Goal: Transaction & Acquisition: Purchase product/service

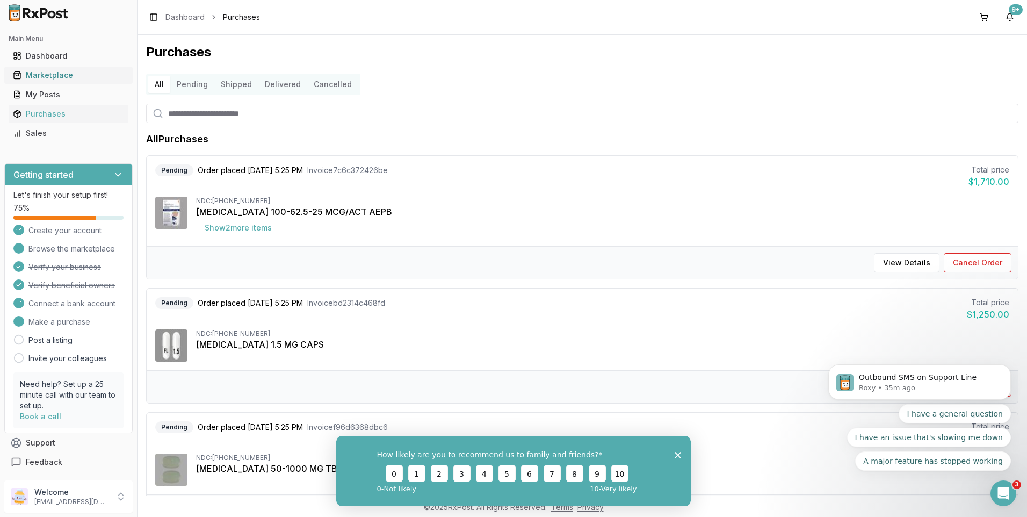
click at [51, 72] on div "Marketplace" at bounding box center [68, 75] width 111 height 11
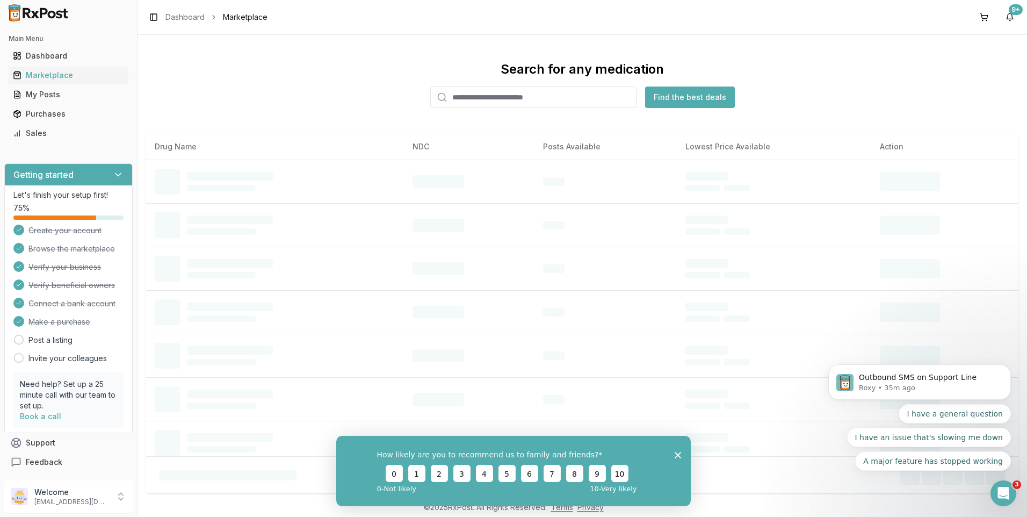
click at [462, 95] on input "search" at bounding box center [533, 96] width 206 height 21
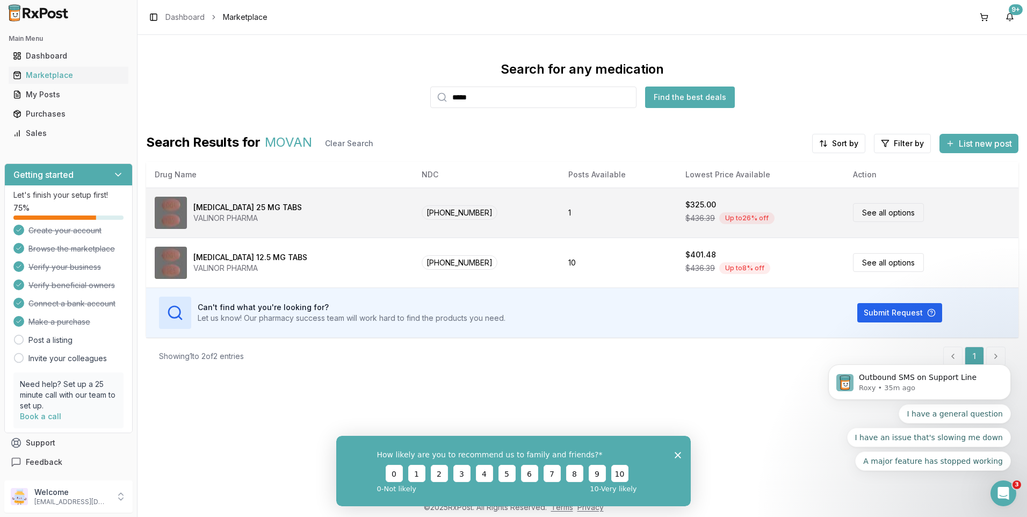
type input "*****"
click at [870, 213] on link "See all options" at bounding box center [888, 212] width 71 height 19
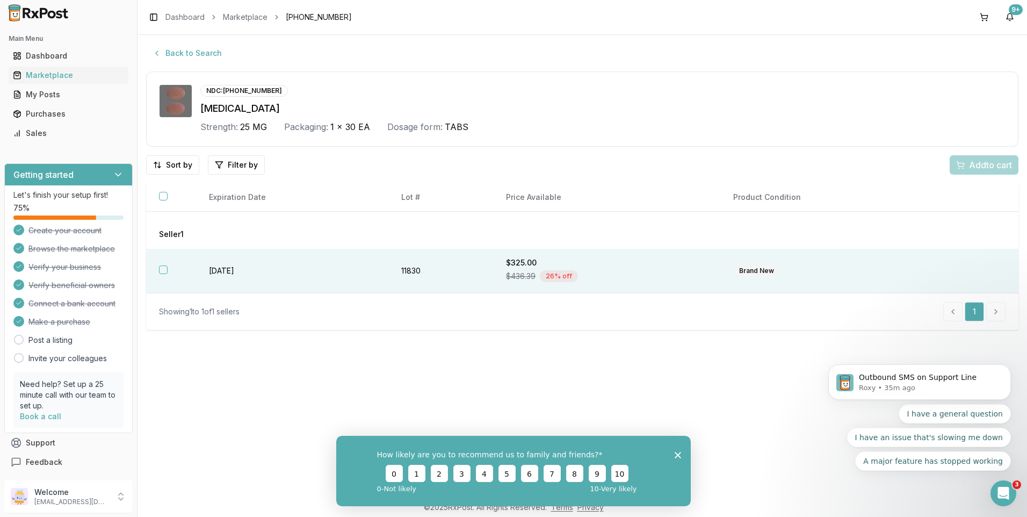
click at [163, 267] on button "button" at bounding box center [163, 269] width 9 height 9
click at [979, 162] on span "Add 1 to cart" at bounding box center [988, 164] width 47 height 13
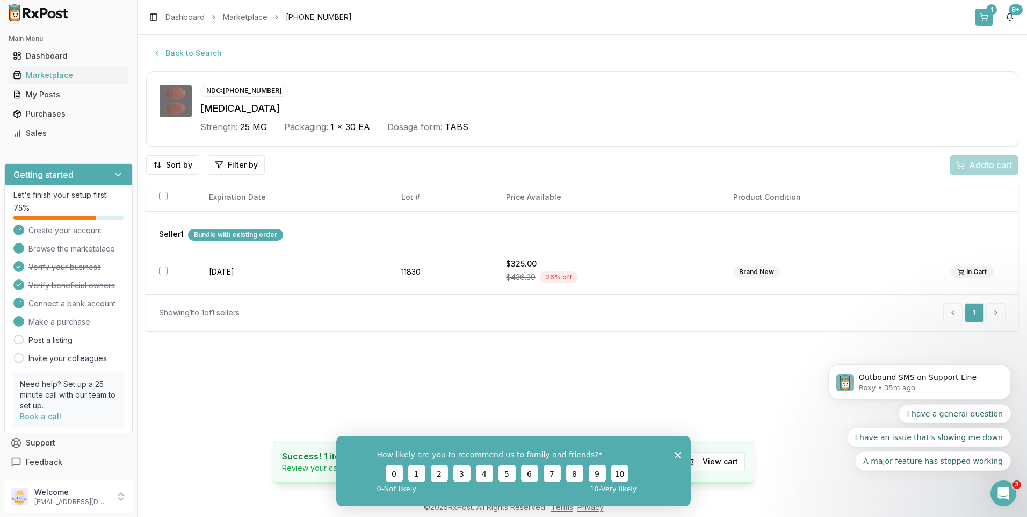
click at [990, 12] on div "1" at bounding box center [991, 9] width 11 height 11
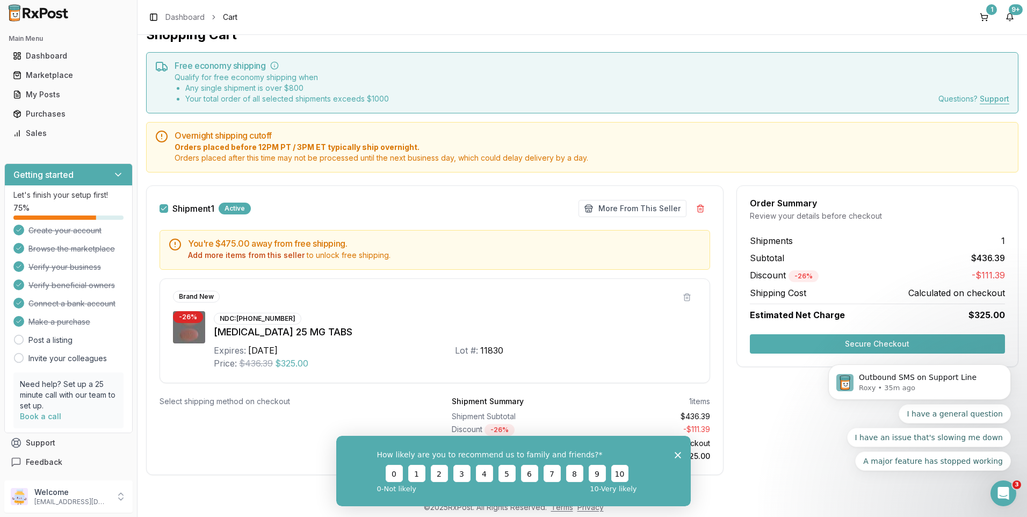
scroll to position [27, 0]
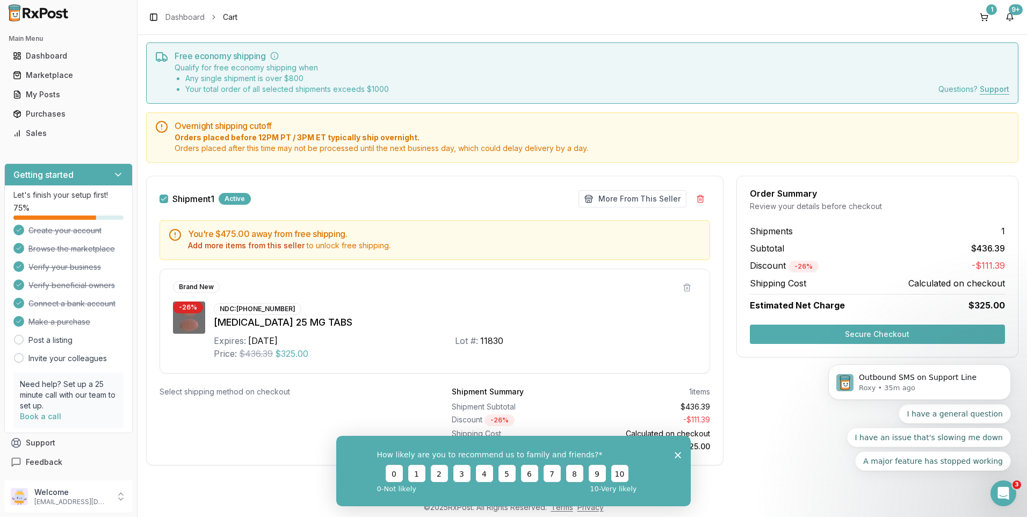
click at [901, 330] on button "Secure Checkout" at bounding box center [877, 333] width 255 height 19
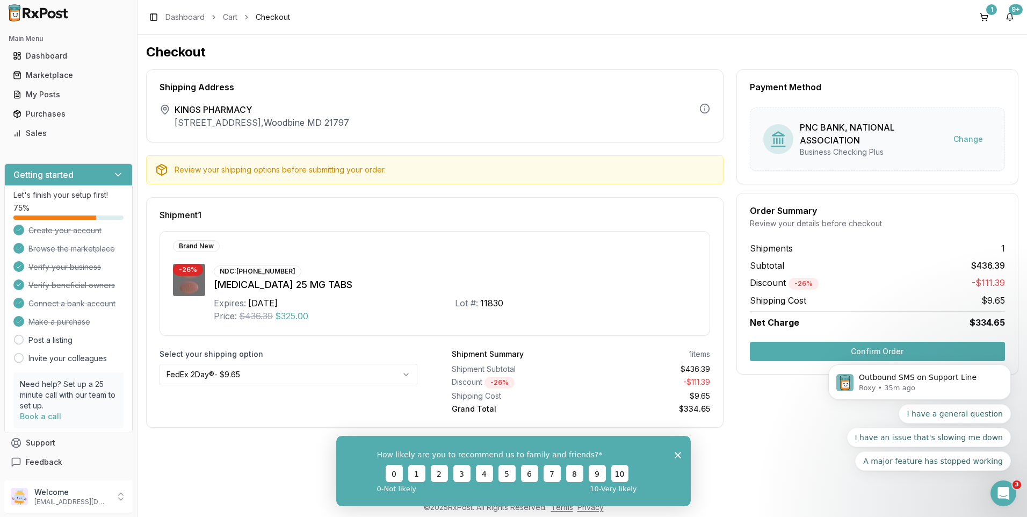
click at [889, 346] on button "Confirm Order" at bounding box center [877, 351] width 255 height 19
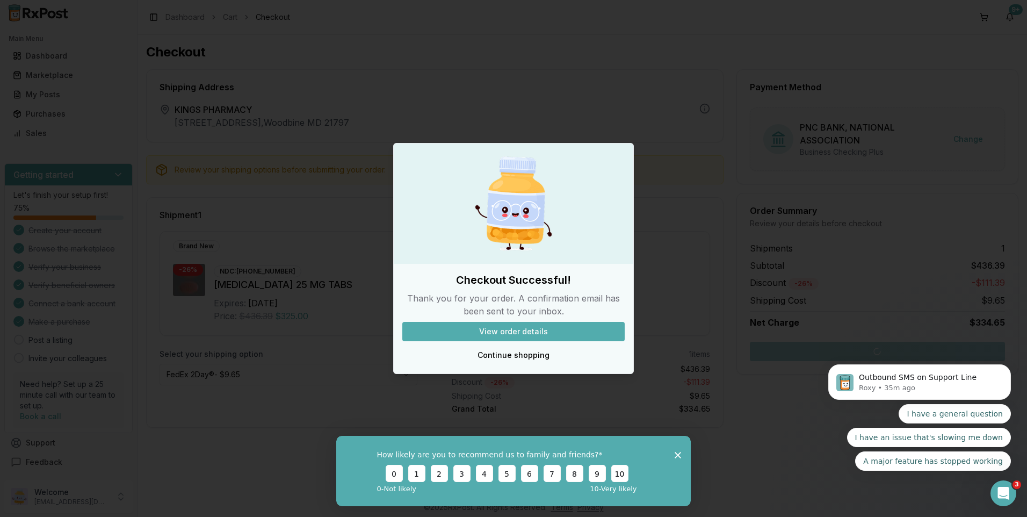
click at [519, 332] on button "View order details" at bounding box center [513, 331] width 222 height 19
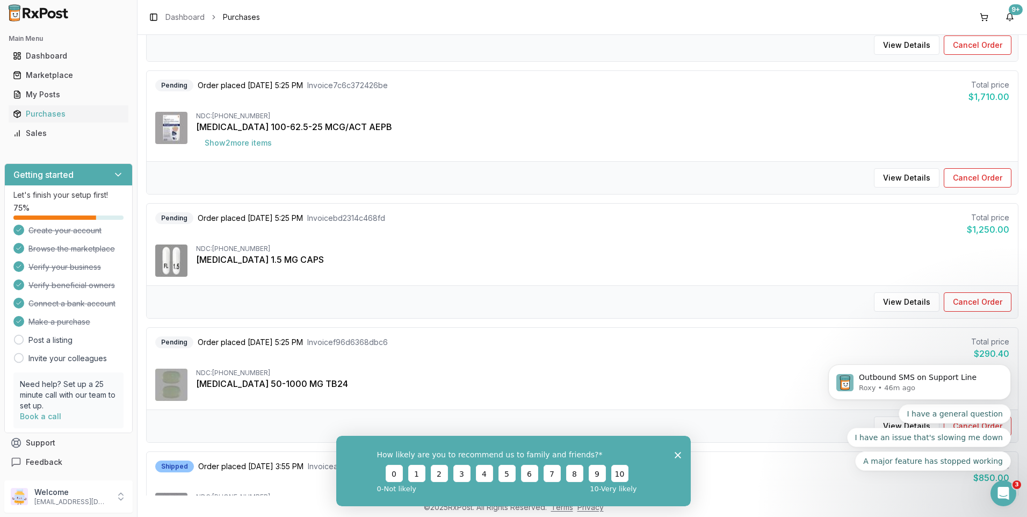
scroll to position [269, 0]
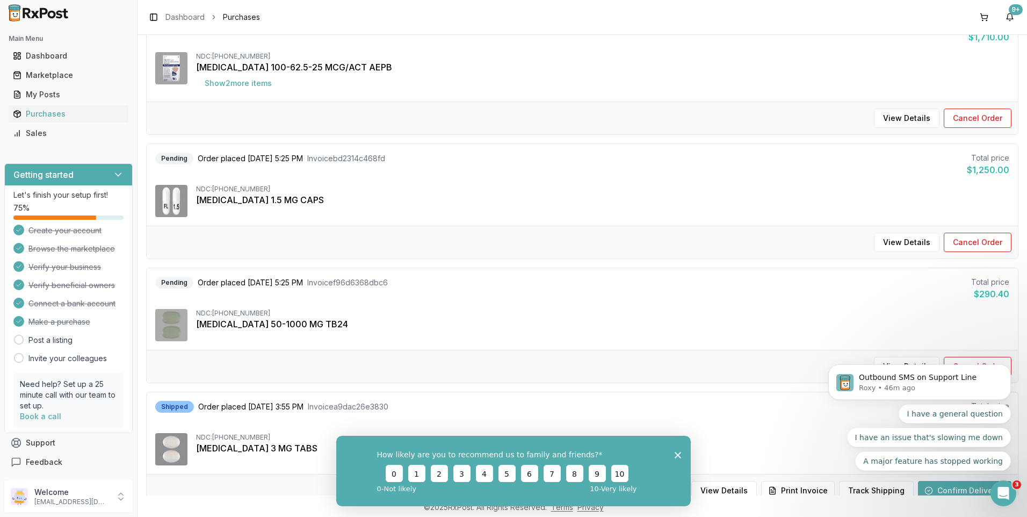
click at [231, 194] on div "[MEDICAL_DATA] 1.5 MG CAPS" at bounding box center [602, 199] width 813 height 13
click at [40, 92] on div "My Posts" at bounding box center [68, 94] width 111 height 11
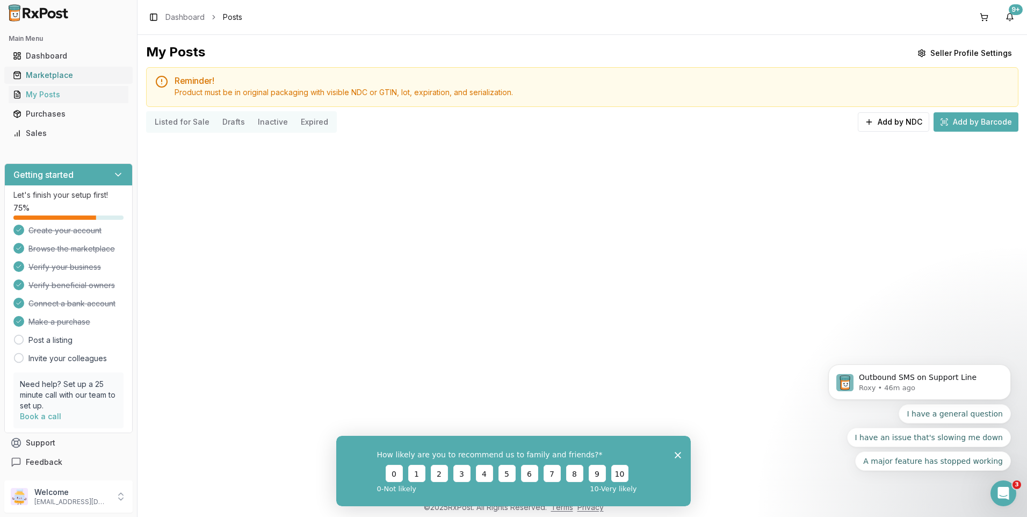
click at [39, 74] on div "Marketplace" at bounding box center [68, 75] width 111 height 11
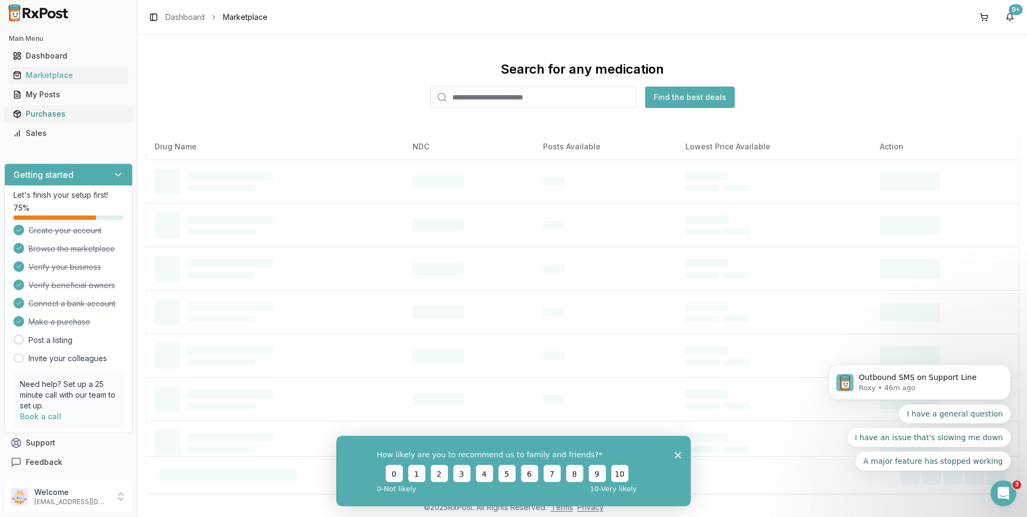
click at [45, 112] on div "Purchases" at bounding box center [68, 113] width 111 height 11
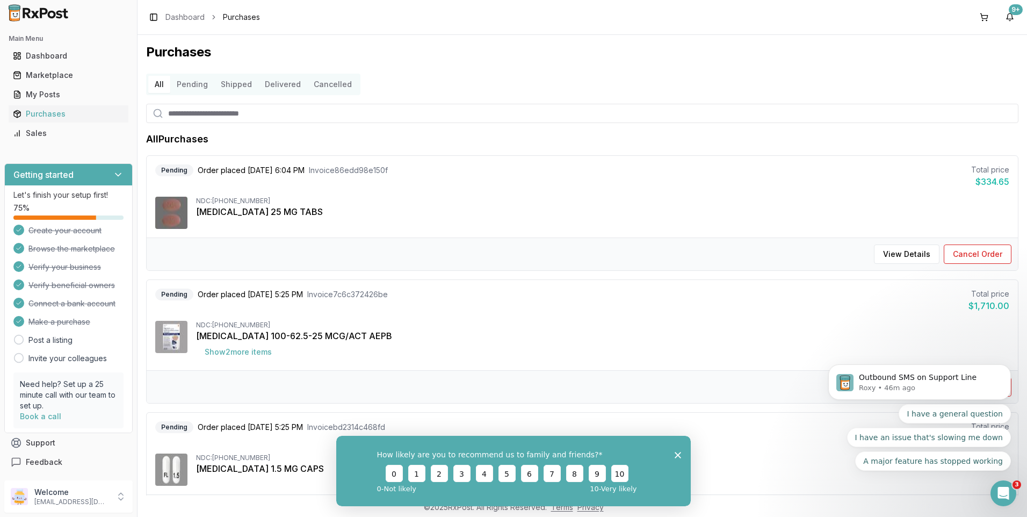
scroll to position [161, 0]
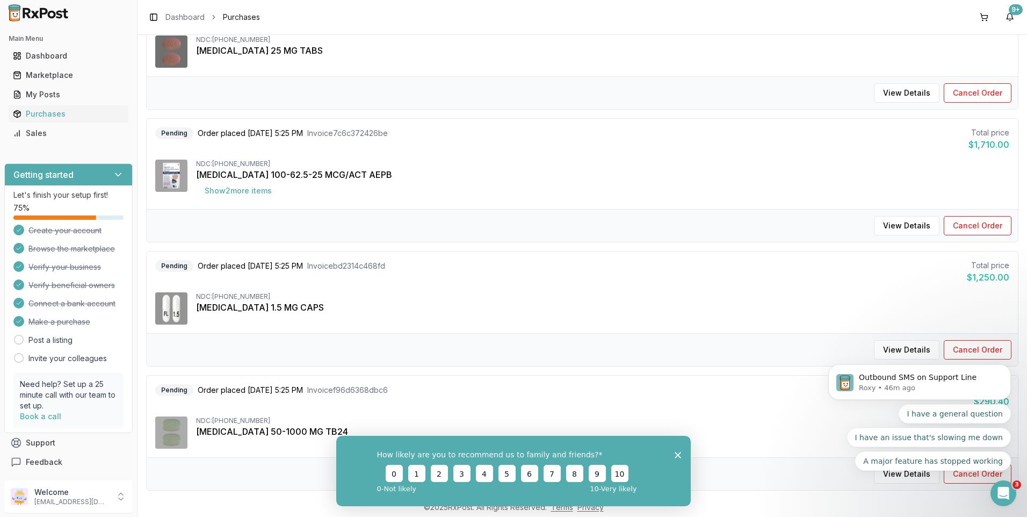
click at [230, 266] on span "Order placed [DATE] 5:25 PM" at bounding box center [250, 266] width 105 height 11
click at [44, 54] on div "Dashboard" at bounding box center [68, 55] width 111 height 11
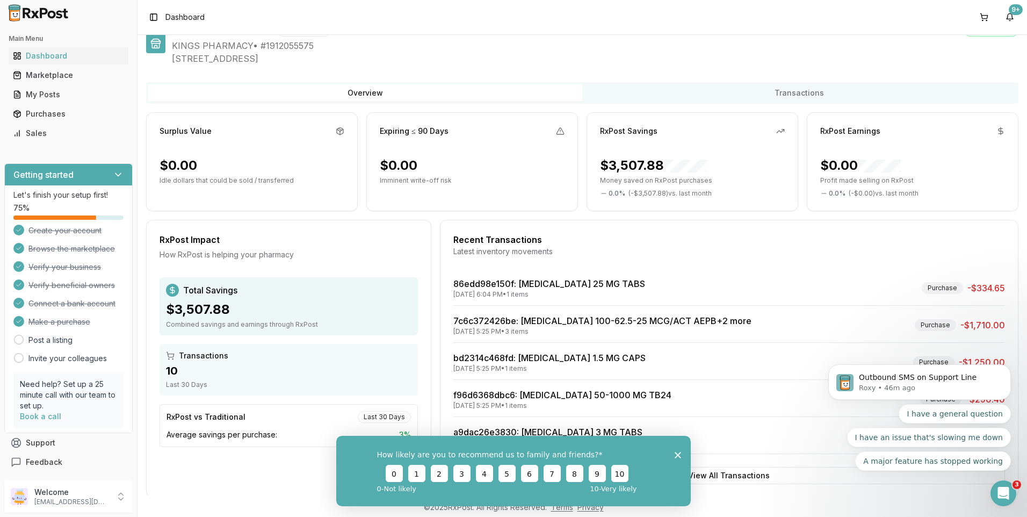
scroll to position [41, 0]
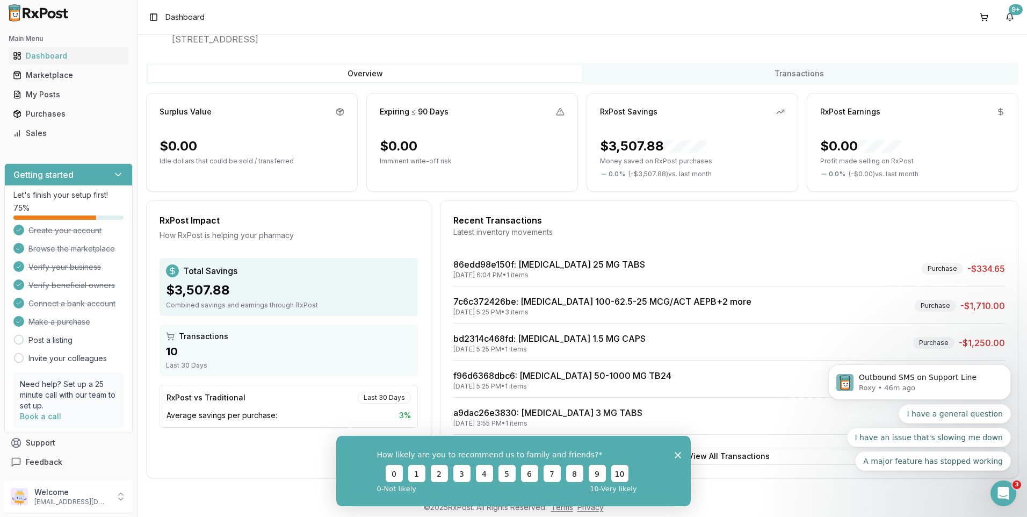
drag, startPoint x: 676, startPoint y: 453, endPoint x: 1033, endPoint y: 854, distance: 536.8
click at [676, 453] on polygon "Close survey" at bounding box center [678, 454] width 6 height 6
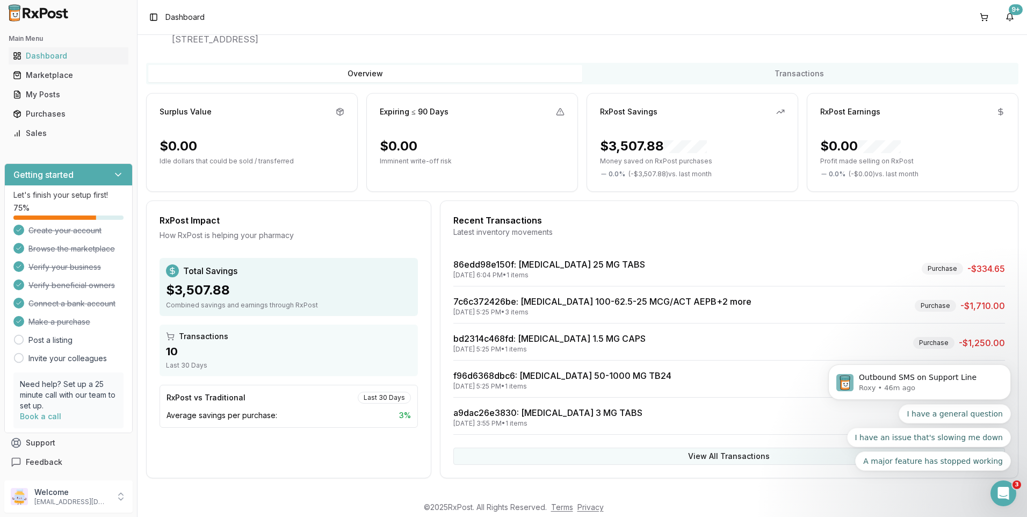
click at [734, 455] on button "View All Transactions" at bounding box center [729, 455] width 552 height 17
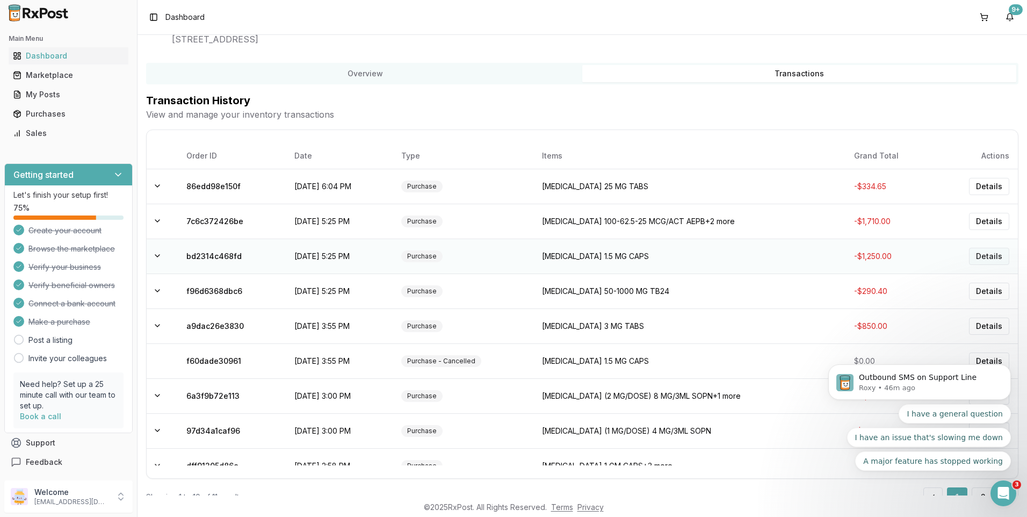
click at [988, 256] on button "Details" at bounding box center [989, 256] width 40 height 17
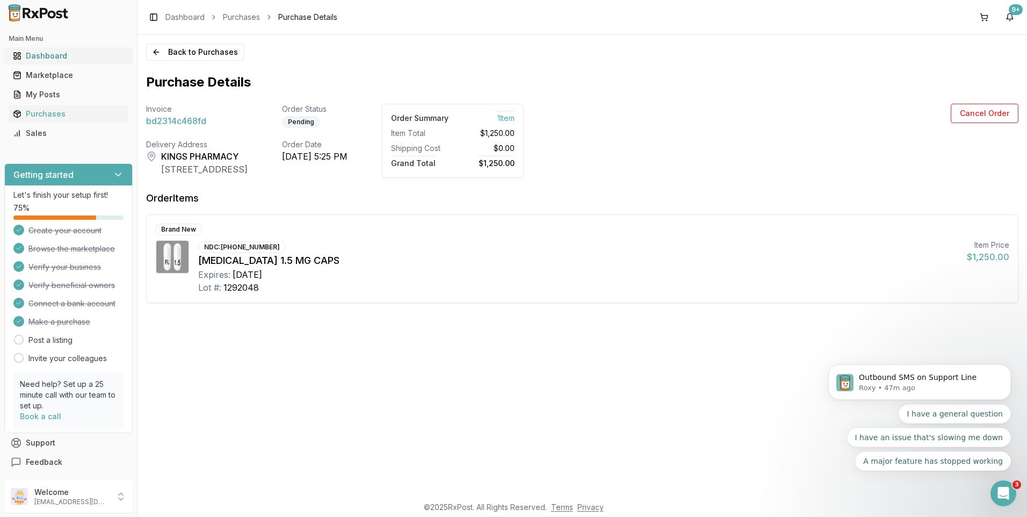
click at [35, 55] on div "Dashboard" at bounding box center [68, 55] width 111 height 11
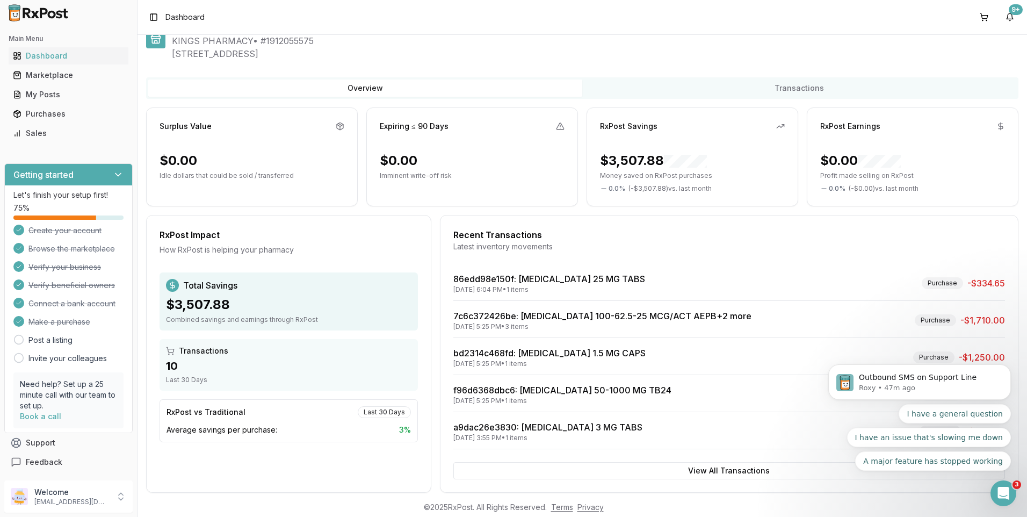
scroll to position [41, 0]
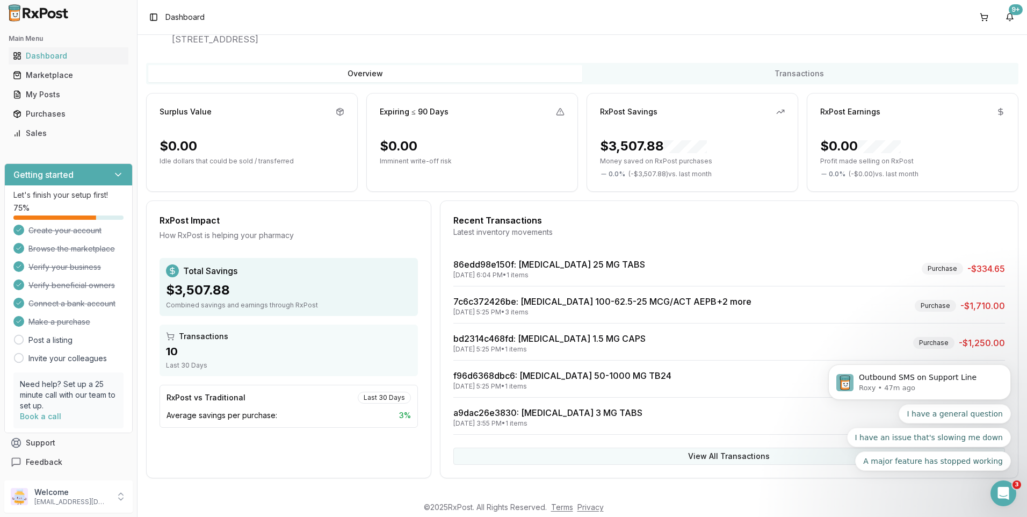
click at [706, 454] on button "View All Transactions" at bounding box center [729, 455] width 552 height 17
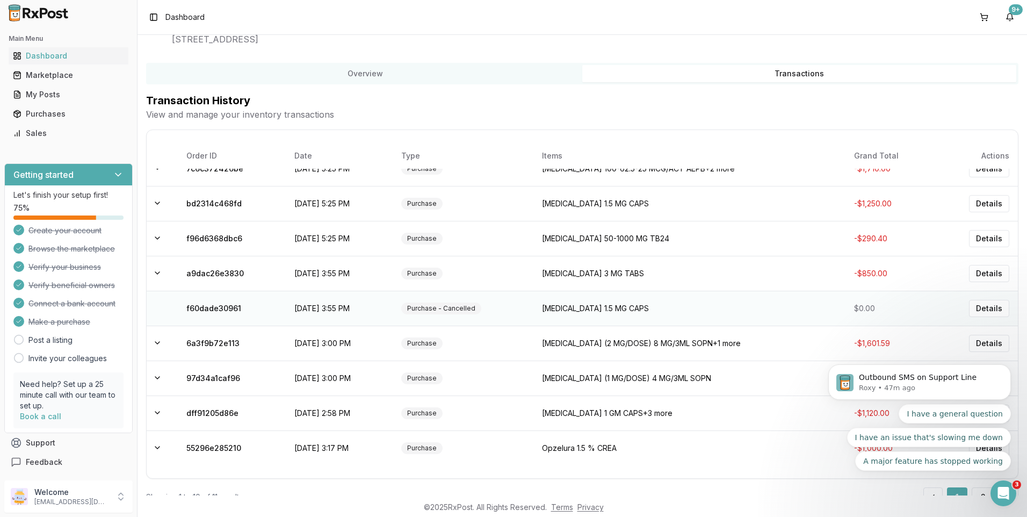
scroll to position [69, 0]
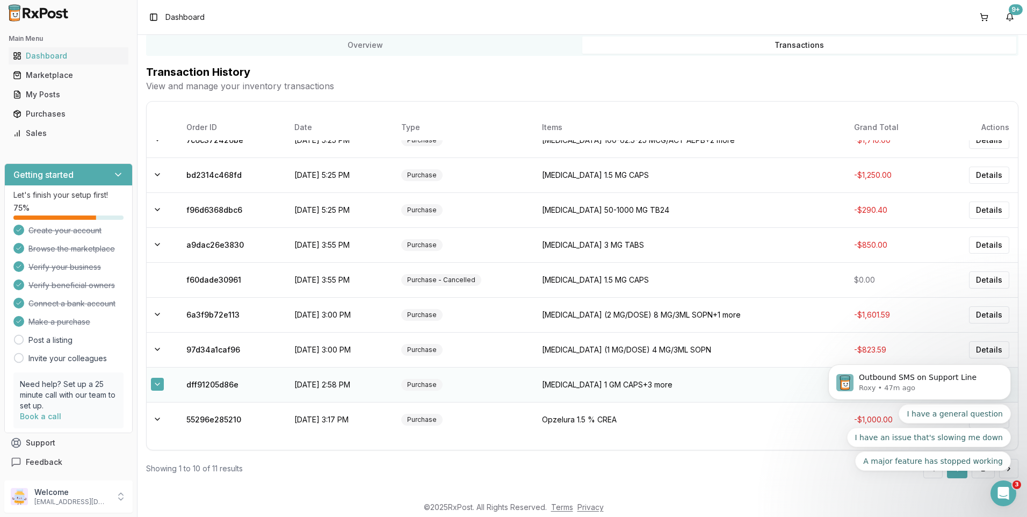
click at [159, 384] on button at bounding box center [157, 384] width 13 height 13
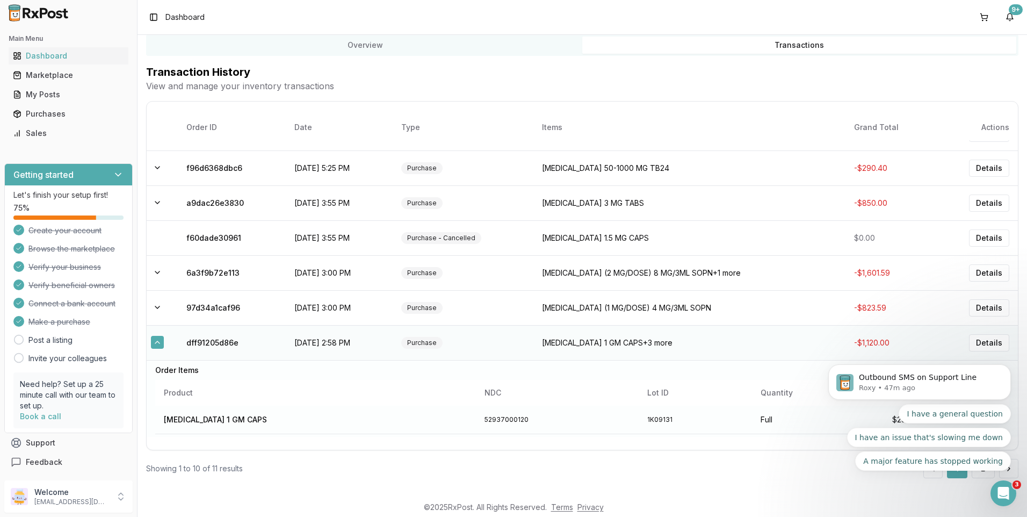
scroll to position [160, 0]
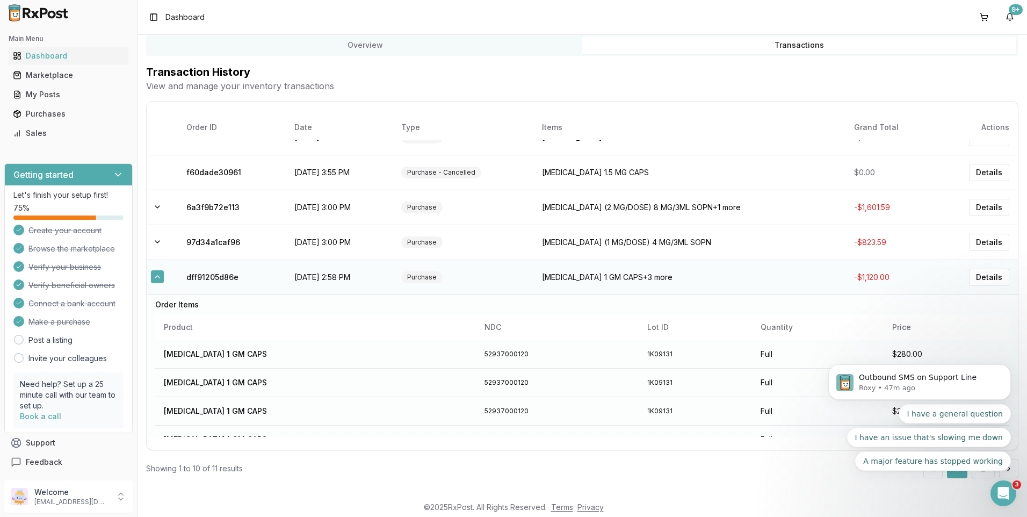
click at [157, 278] on button at bounding box center [157, 276] width 13 height 13
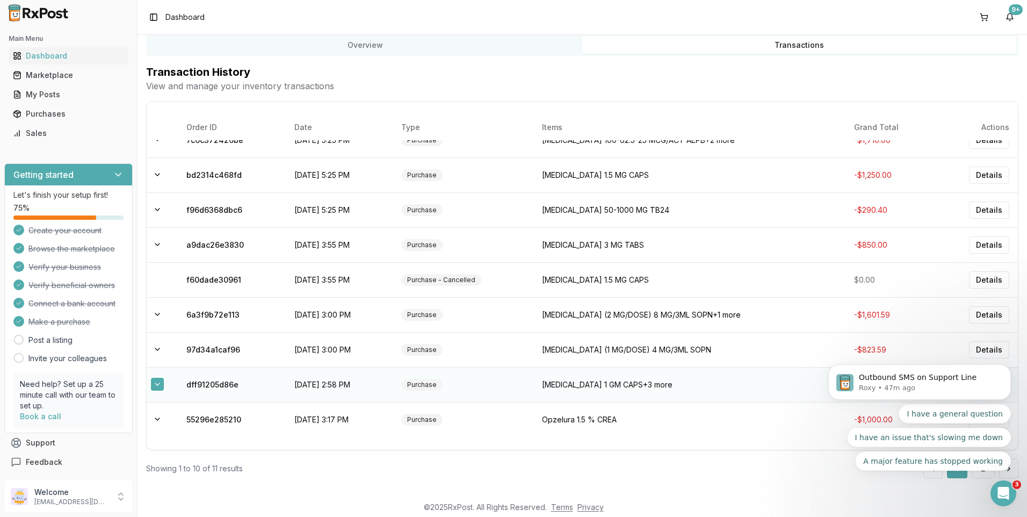
scroll to position [53, 0]
click at [160, 382] on button at bounding box center [157, 384] width 13 height 13
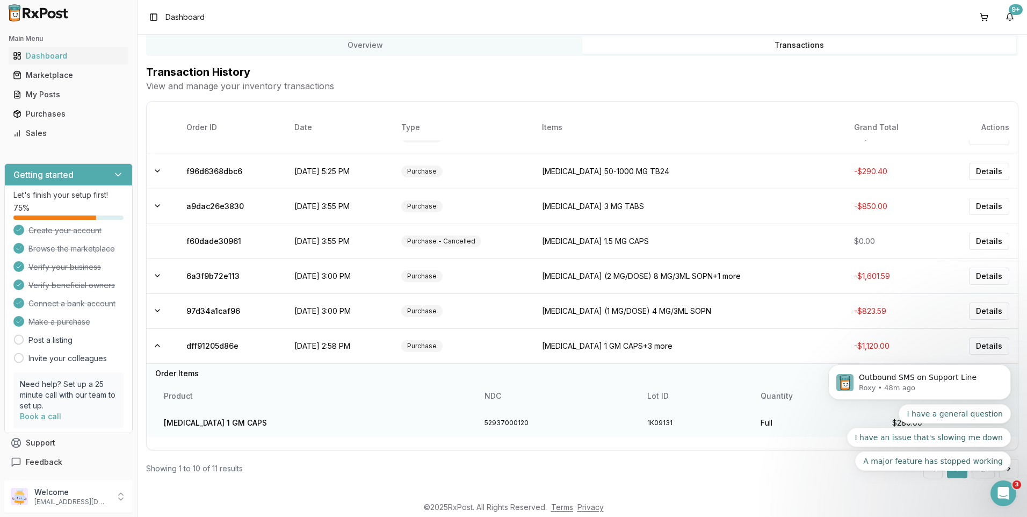
scroll to position [108, 0]
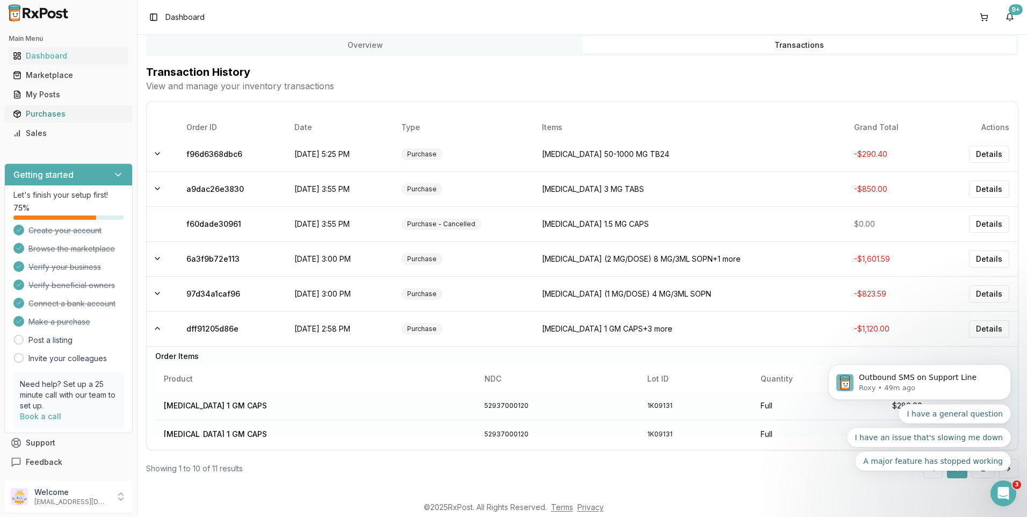
click at [53, 113] on div "Purchases" at bounding box center [68, 113] width 111 height 11
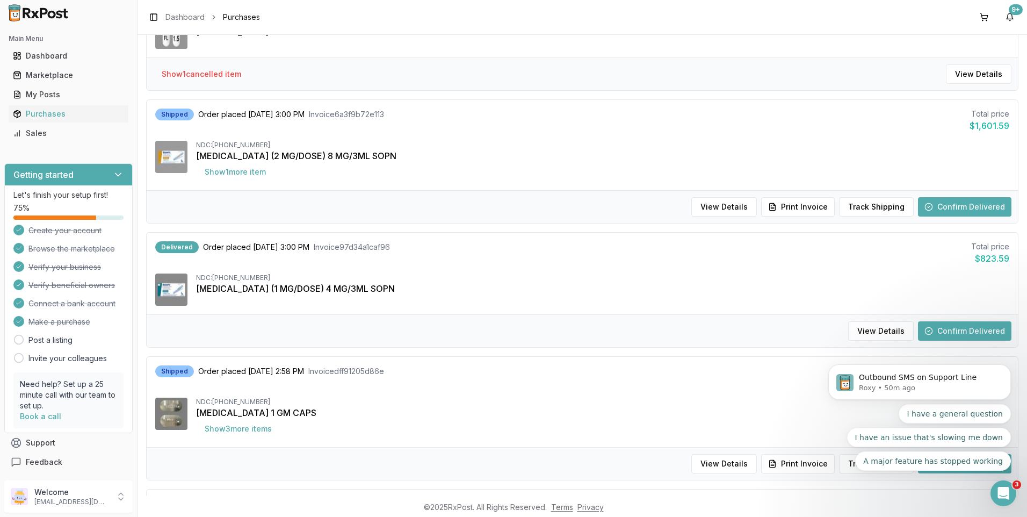
scroll to position [806, 0]
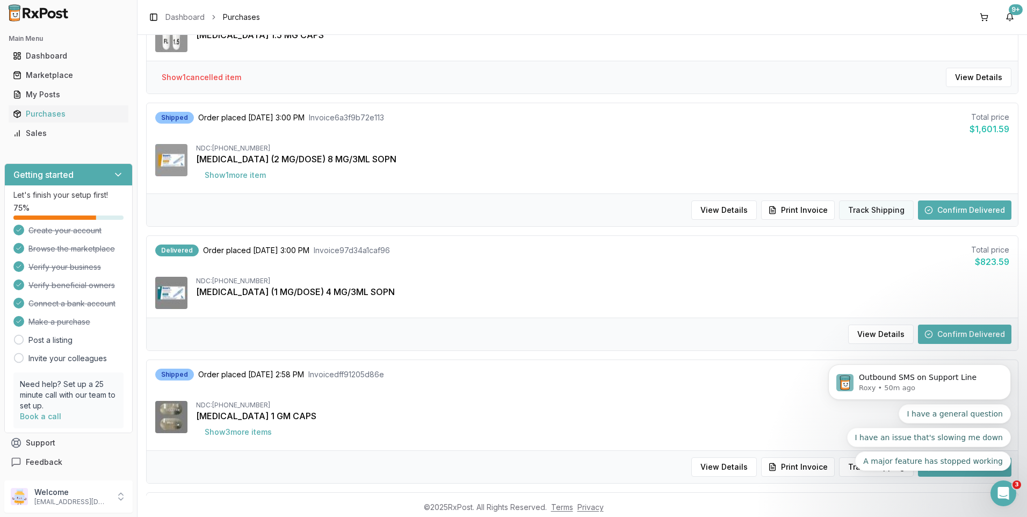
click at [858, 205] on button "Track Shipping" at bounding box center [876, 209] width 75 height 19
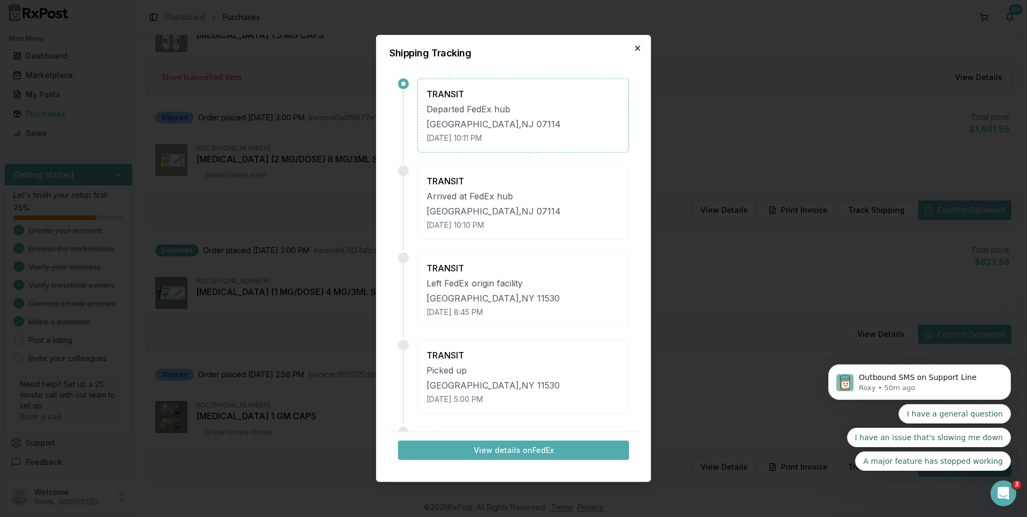
click at [635, 44] on icon "button" at bounding box center [637, 48] width 9 height 9
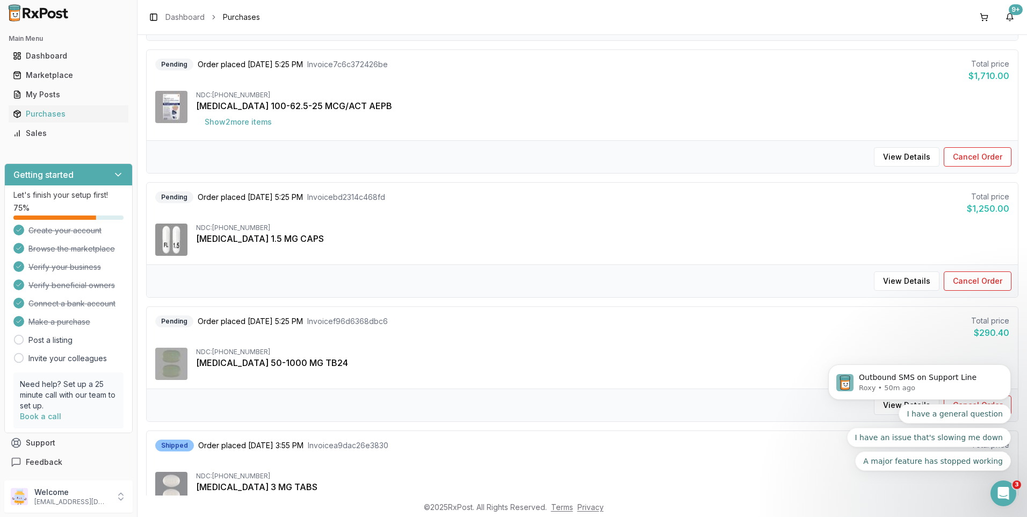
scroll to position [322, 0]
